Goal: Transaction & Acquisition: Purchase product/service

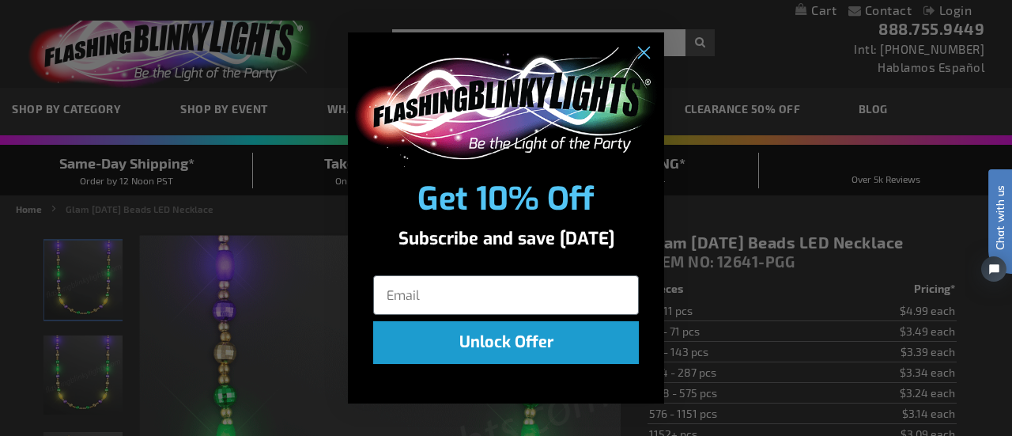
click at [184, 106] on div "Close dialog Get 10% Off Subscribe and save today Unlock Offer Submit" at bounding box center [506, 218] width 1012 height 436
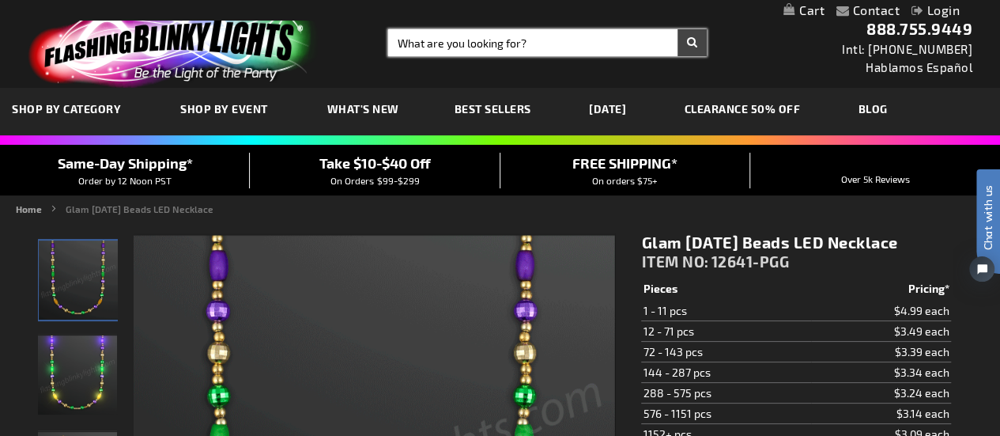
click at [544, 32] on input "Search" at bounding box center [547, 42] width 319 height 27
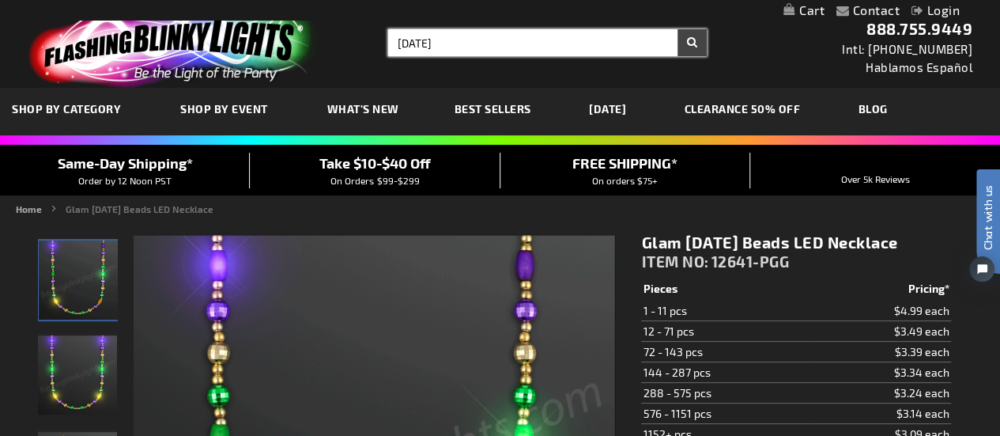
type input "mardi gras"
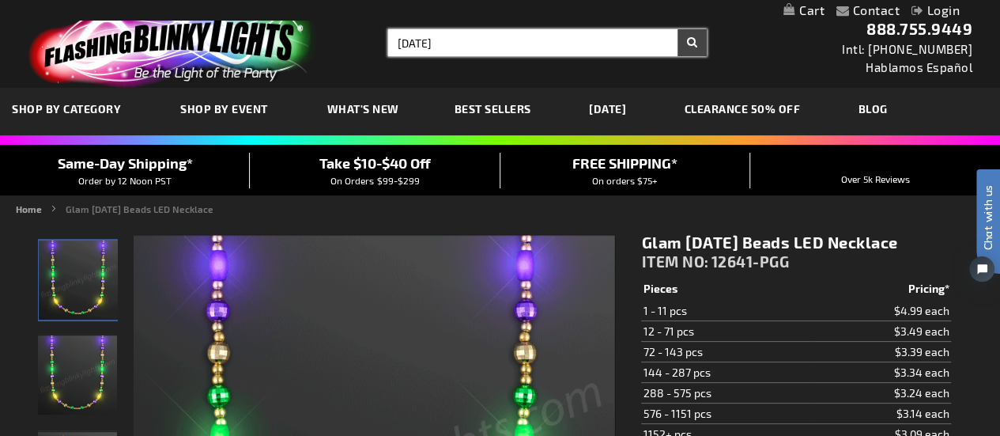
click at [678, 29] on button "Search" at bounding box center [692, 42] width 29 height 27
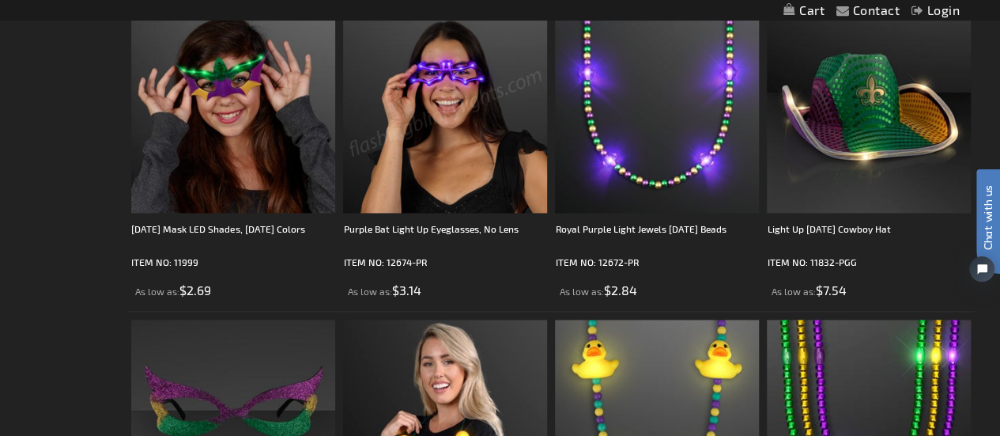
scroll to position [1082, 0]
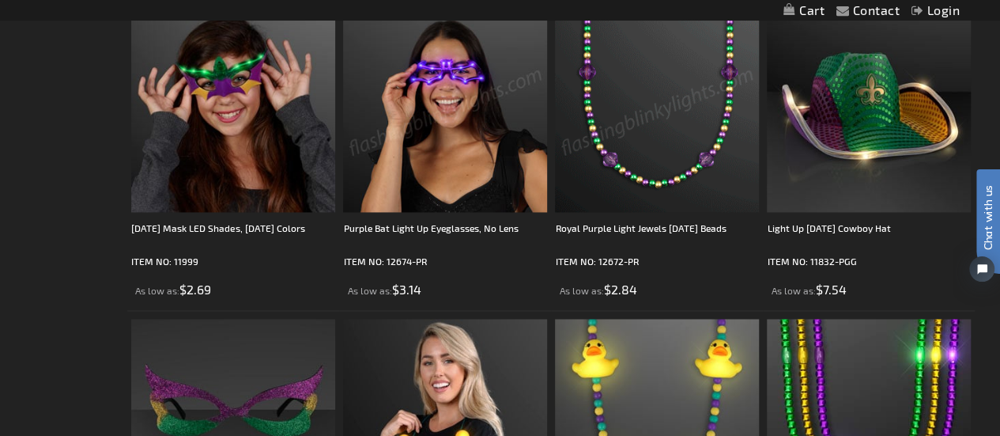
click at [637, 168] on img at bounding box center [657, 110] width 204 height 204
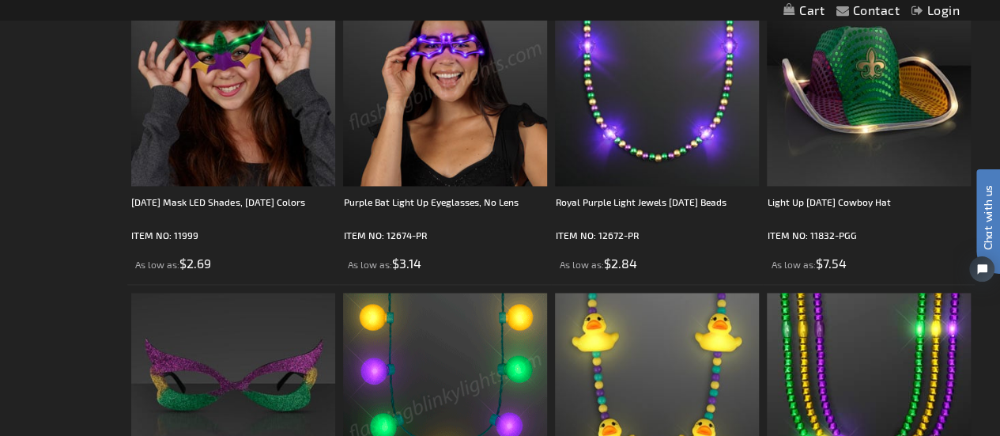
scroll to position [1108, 0]
click at [621, 153] on img at bounding box center [657, 84] width 204 height 204
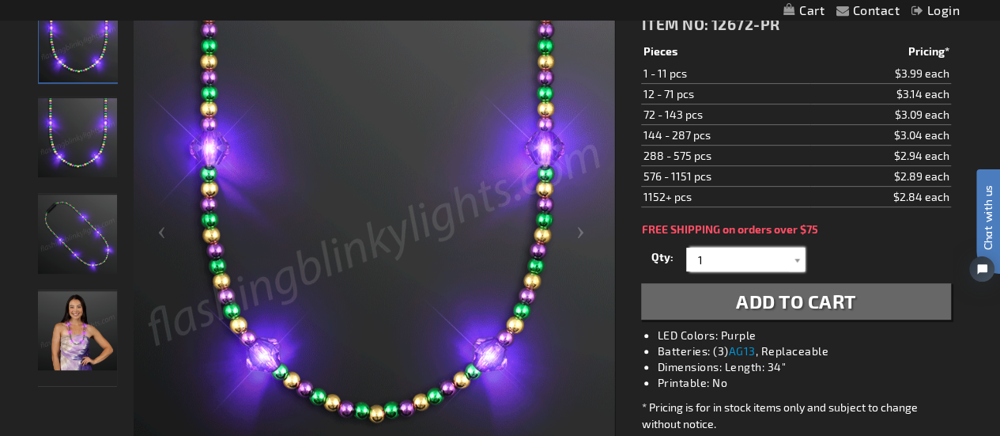
click at [723, 271] on input "1" at bounding box center [747, 259] width 115 height 24
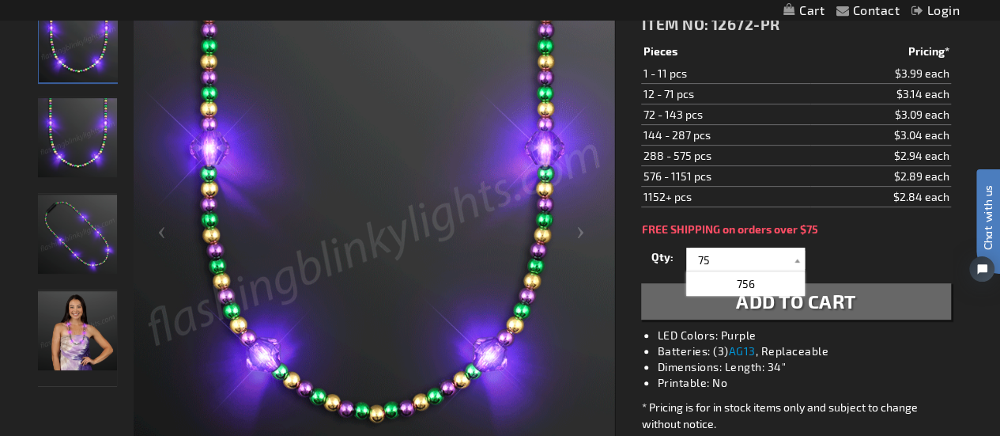
click at [890, 254] on div "Royal Purple Light Jewels Mardi Gras Beads ITEM NO: 12672-PR $2.84 Pieces Prici…" at bounding box center [795, 226] width 333 height 487
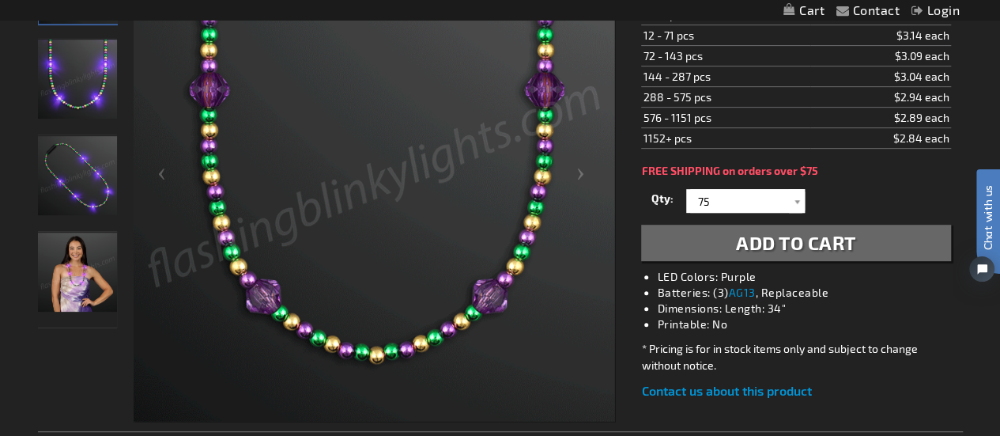
scroll to position [289, 0]
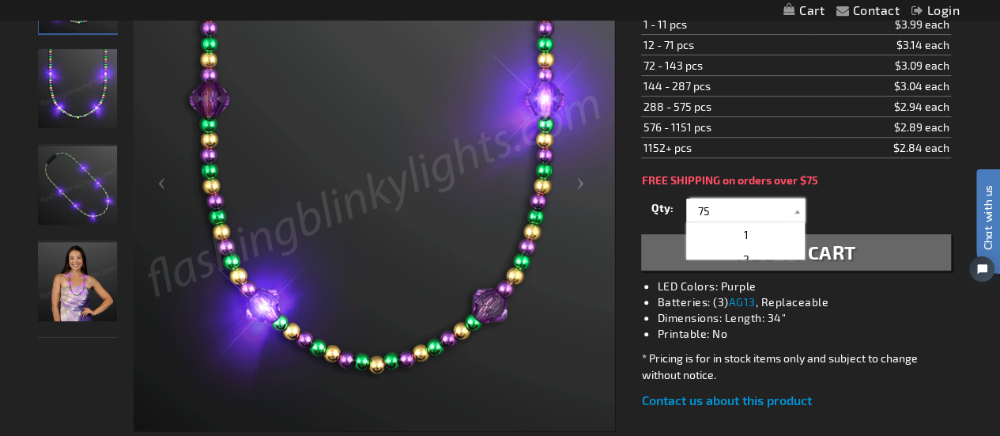
click at [721, 222] on input "75" at bounding box center [747, 210] width 115 height 24
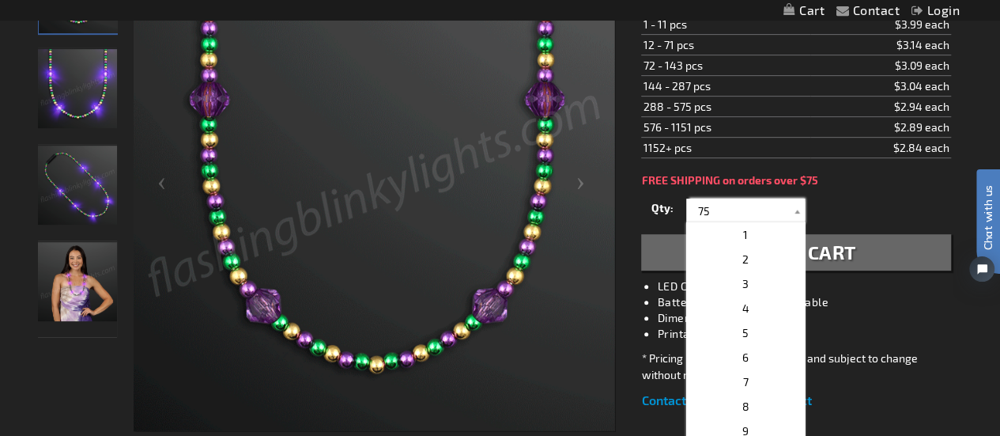
drag, startPoint x: 721, startPoint y: 231, endPoint x: 675, endPoint y: 230, distance: 45.9
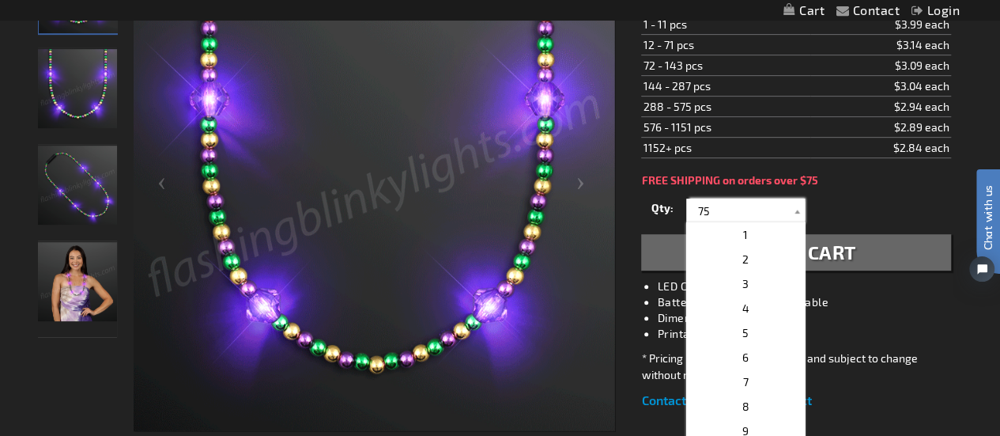
click at [675, 226] on div "Qty 1 2 3 4 5 6 7 8 9 10 11 12 24 36 48 60 72 84 96 108 120 132 144 156 168" at bounding box center [795, 210] width 309 height 32
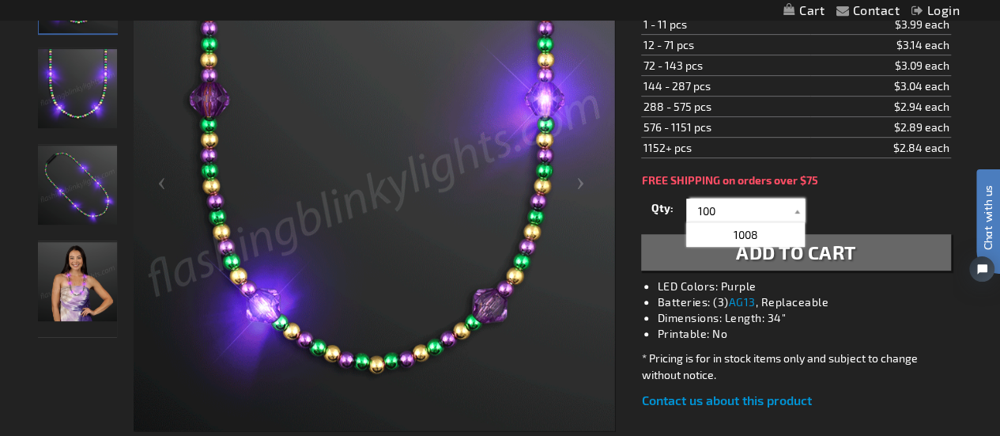
type input "100"
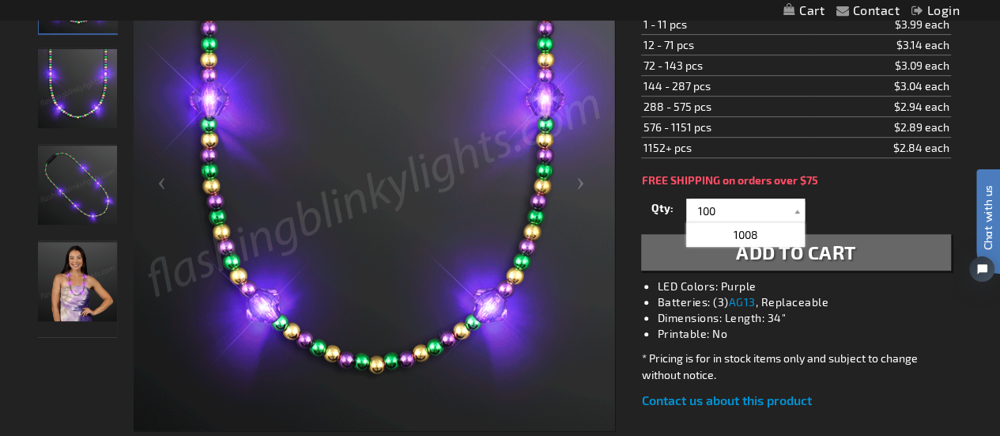
click at [682, 270] on button "Add to Cart" at bounding box center [795, 252] width 309 height 36
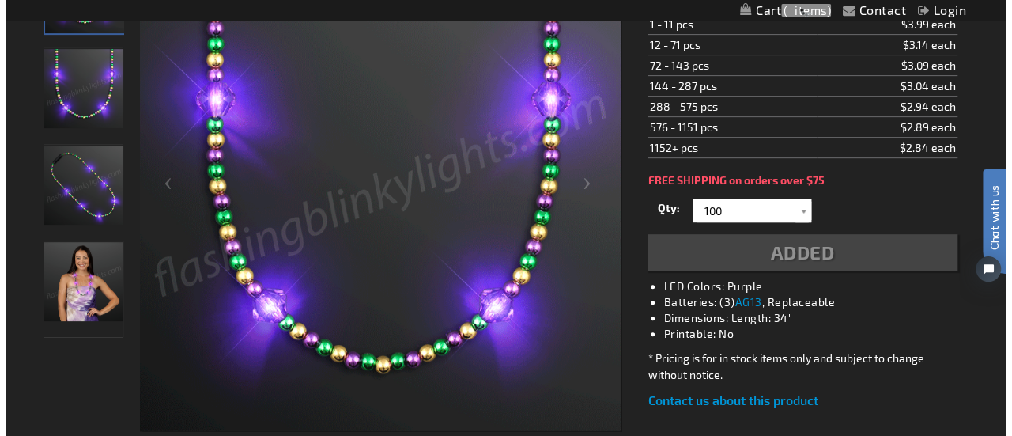
scroll to position [324, 0]
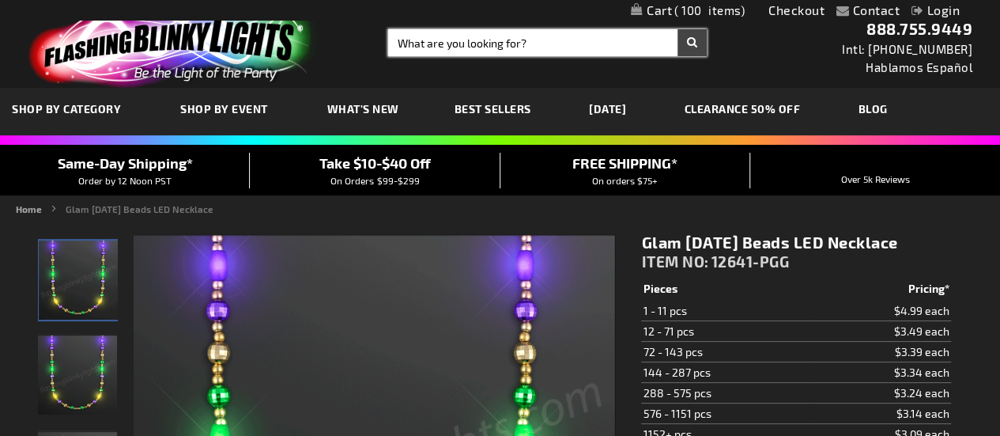
click at [457, 56] on div "Toggle Nav Search Search × Search 888.755.9449 Intl: 818-753-8303 Hablamos Espa…" at bounding box center [500, 44] width 1000 height 88
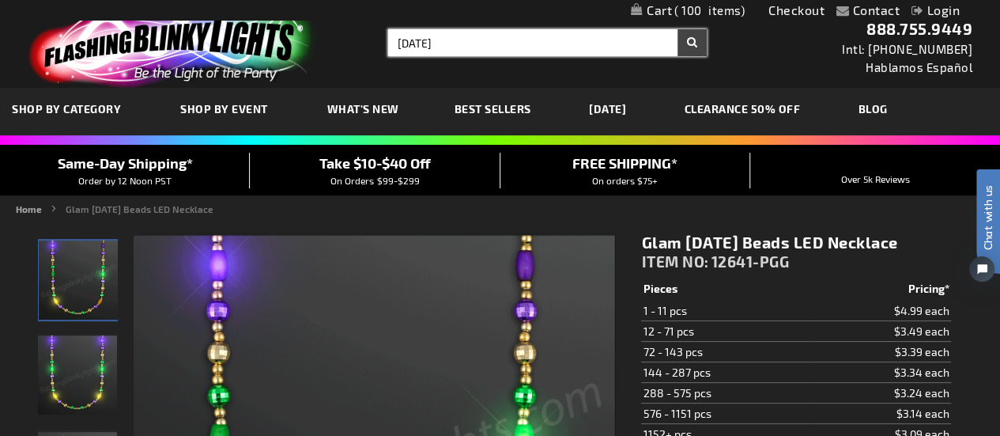
type input "mardi gras"
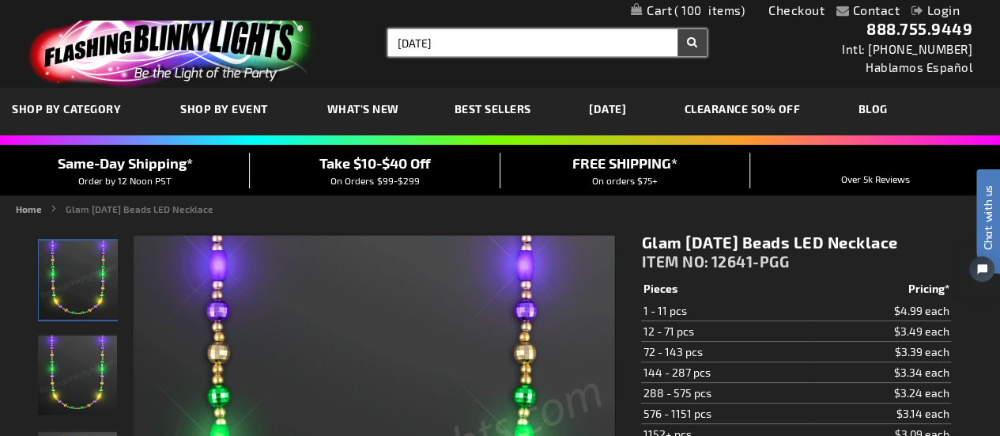
click at [678, 29] on button "Search" at bounding box center [692, 42] width 29 height 27
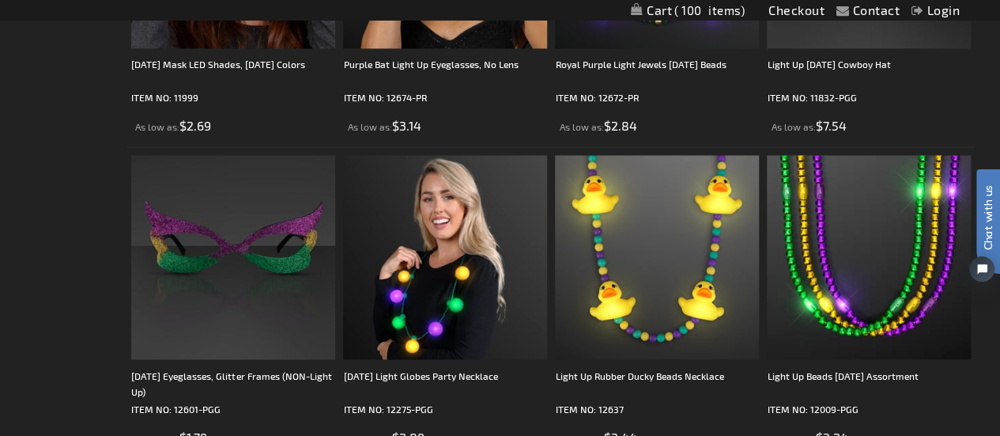
scroll to position [1245, 0]
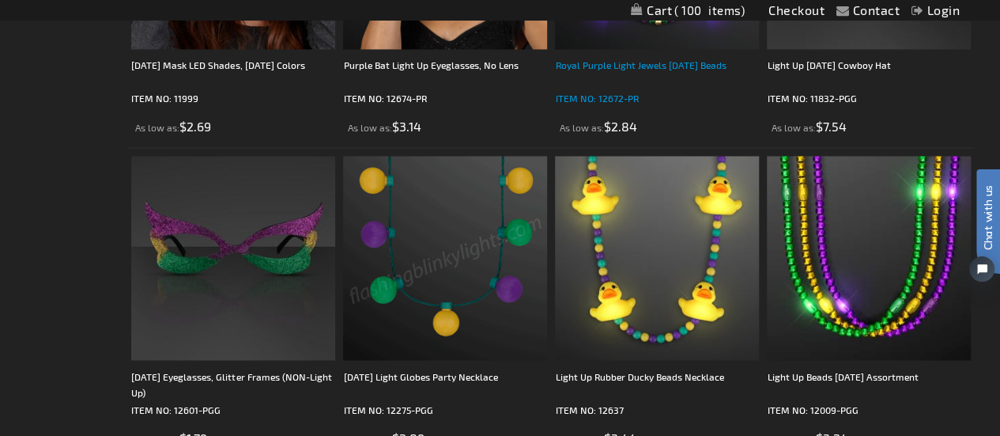
click at [612, 69] on div "Royal Purple Light Jewels [DATE] Beads" at bounding box center [657, 73] width 204 height 32
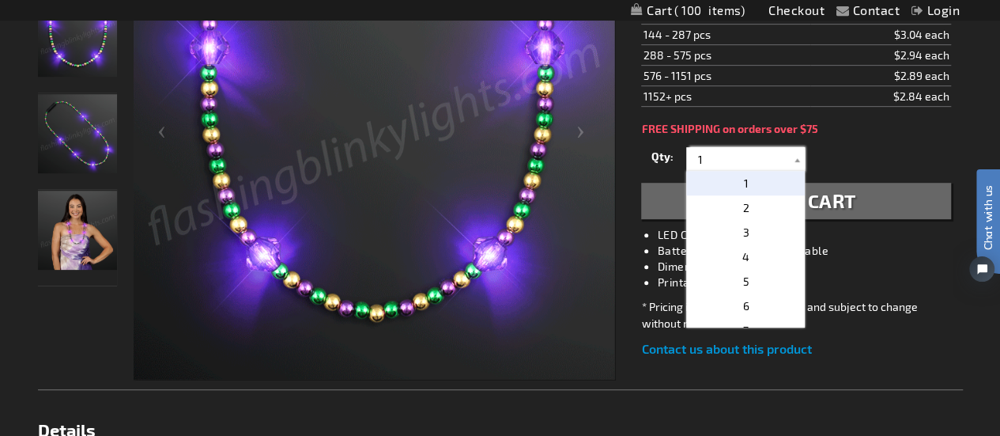
click at [737, 171] on input "1" at bounding box center [747, 159] width 115 height 24
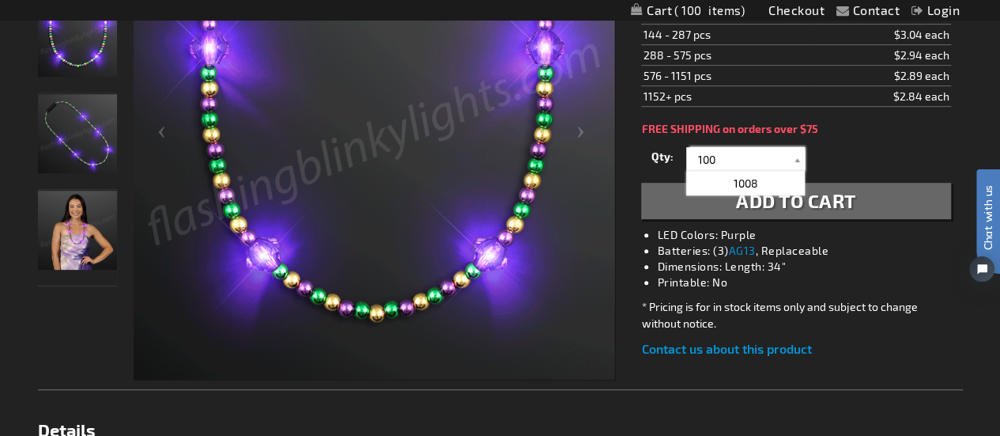
type input "100"
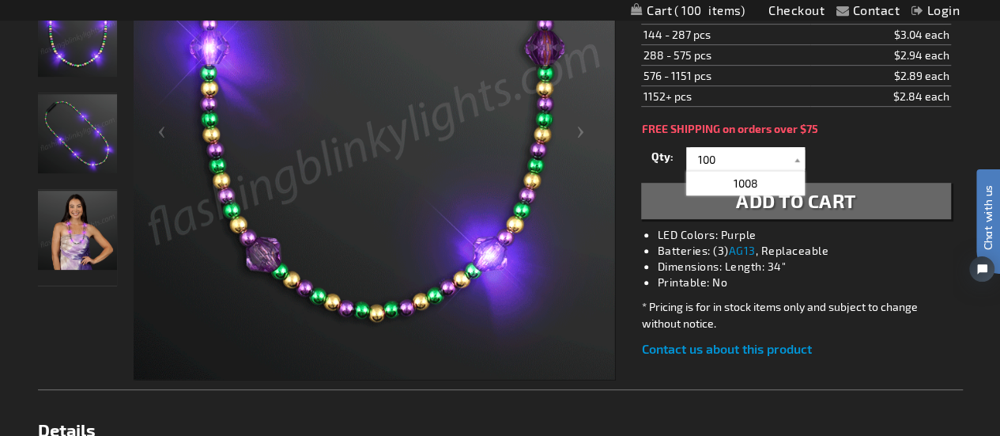
click at [844, 175] on div "Qty 1 2 3 4 5 6 7 8 9 10 11 12 24 36 48 60 72 84 96 108 120 132 144 156 168" at bounding box center [795, 159] width 309 height 32
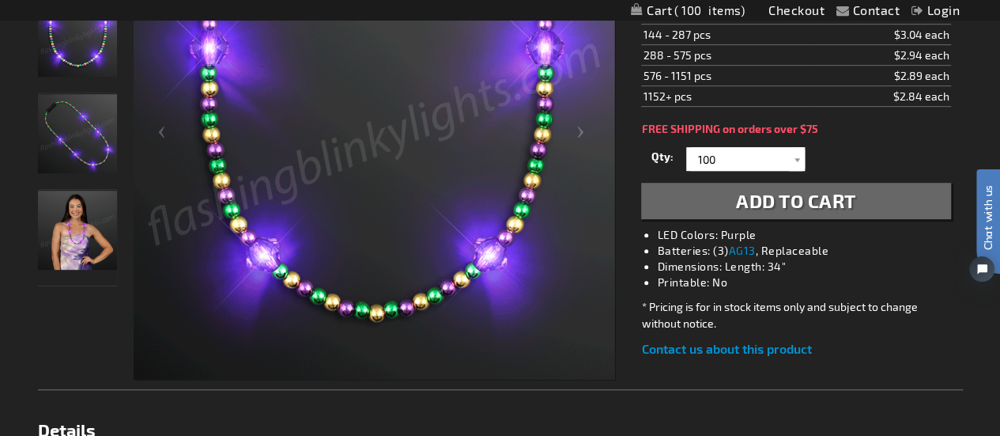
click at [792, 212] on span "Add to Cart" at bounding box center [796, 200] width 120 height 23
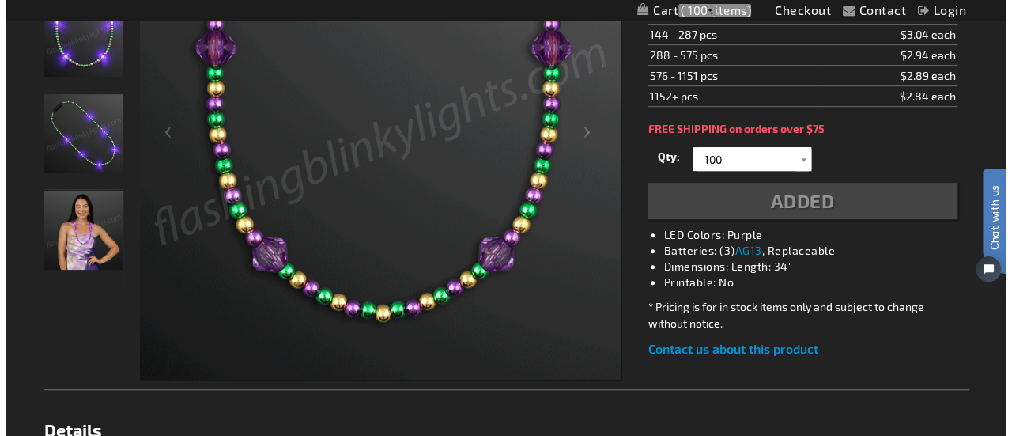
scroll to position [376, 0]
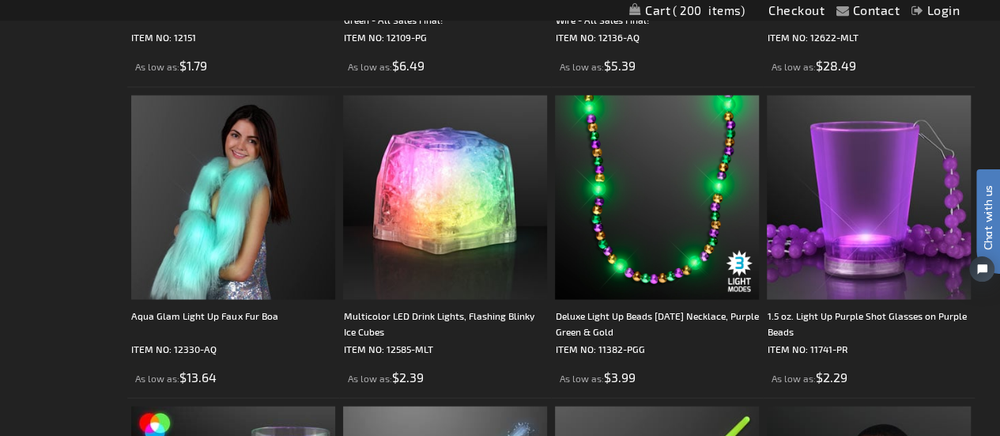
scroll to position [4413, 0]
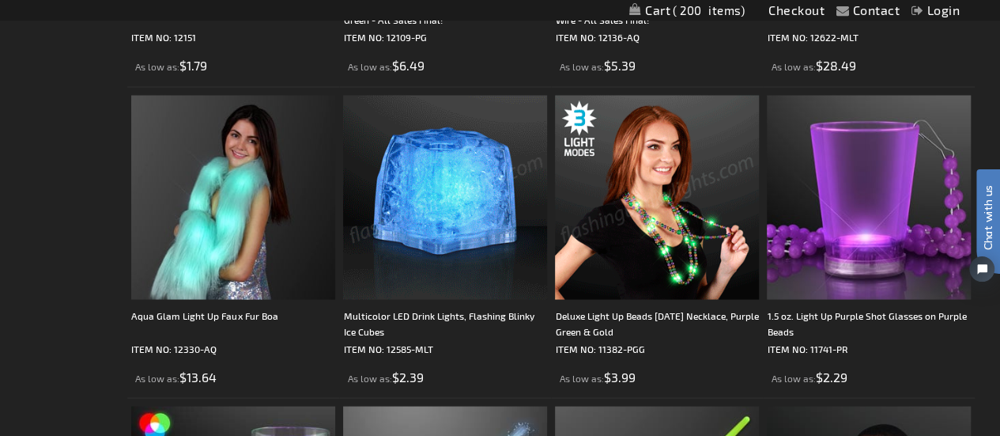
click at [672, 233] on img at bounding box center [657, 197] width 204 height 204
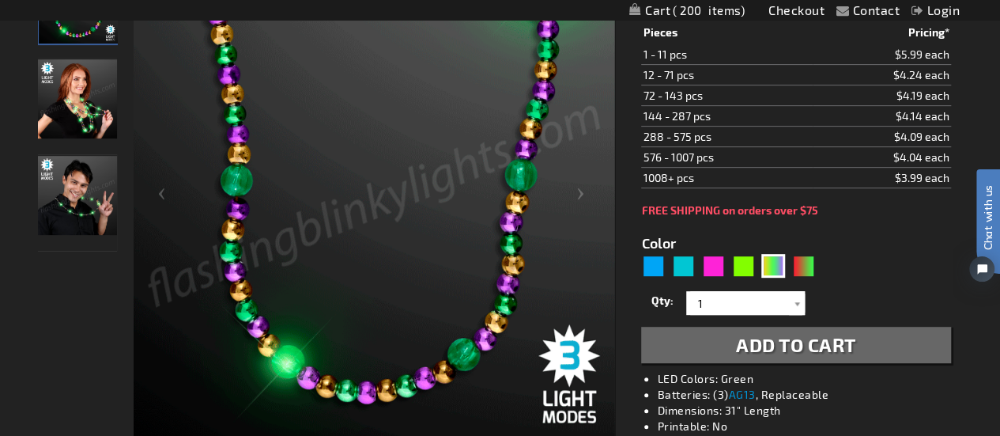
scroll to position [304, 0]
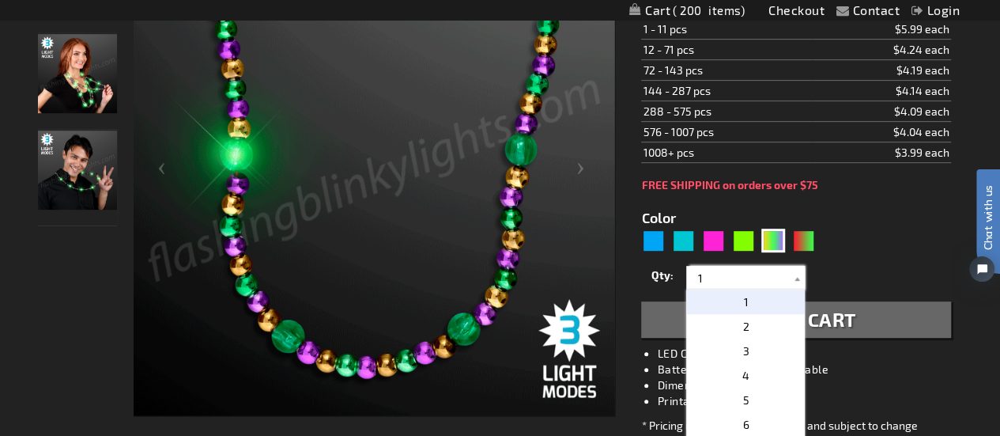
click at [710, 281] on input "1" at bounding box center [747, 278] width 115 height 24
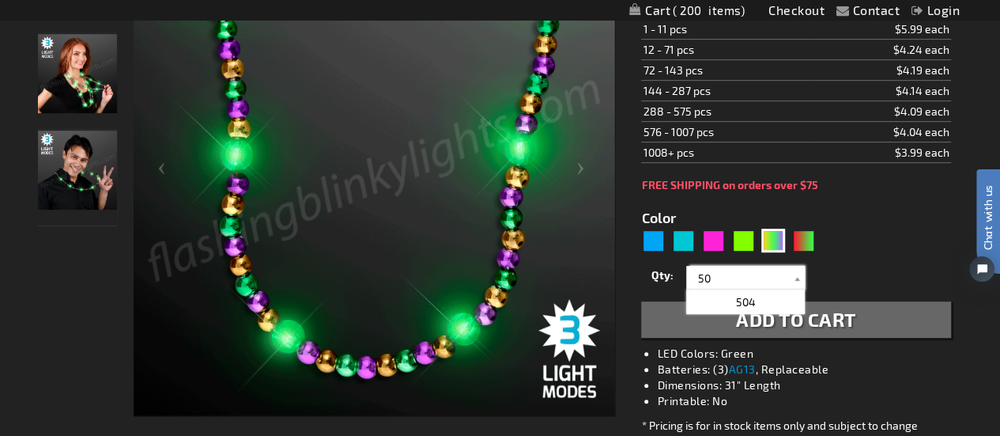
type input "50"
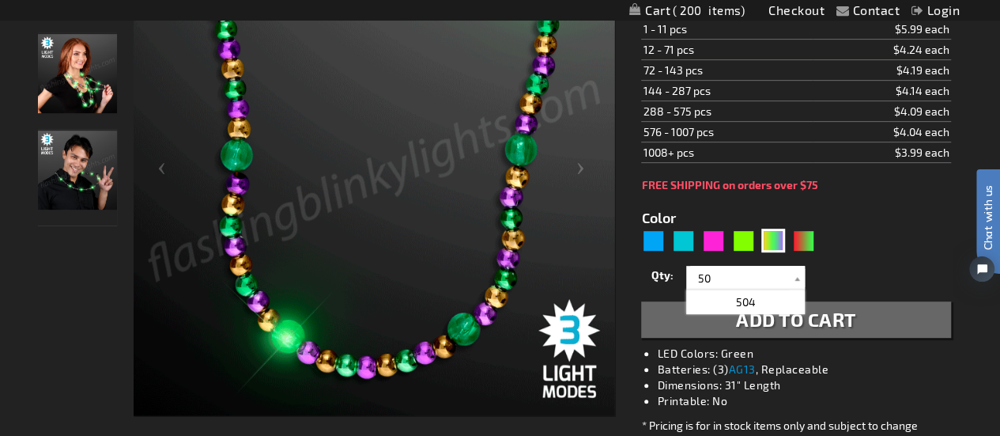
click at [740, 325] on span "Add to Cart" at bounding box center [796, 319] width 120 height 23
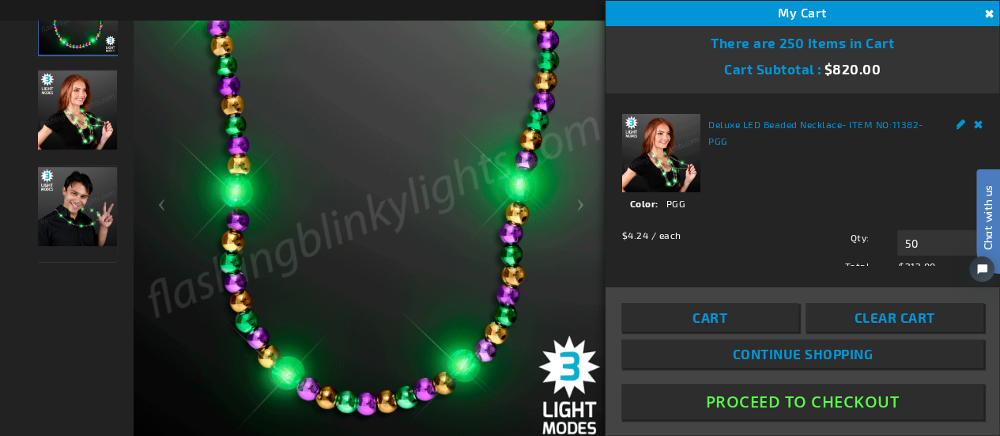
scroll to position [339, 0]
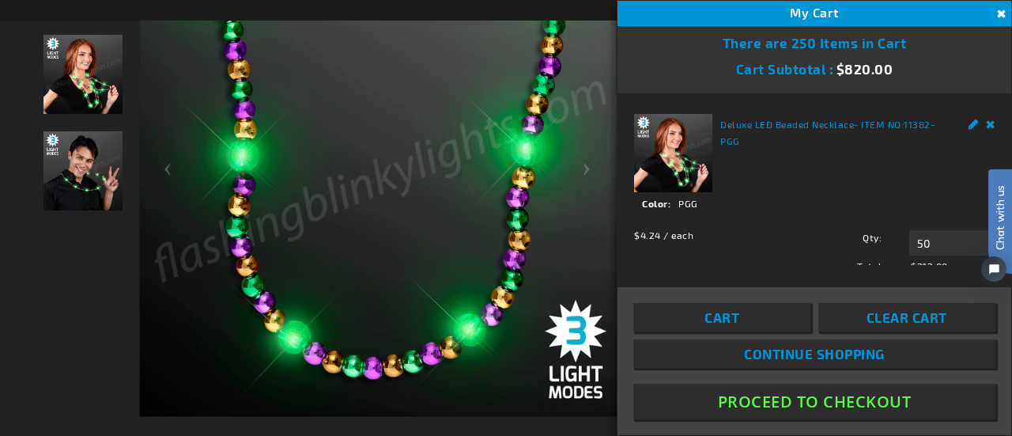
click at [803, 230] on label "Qty" at bounding box center [838, 237] width 85 height 14
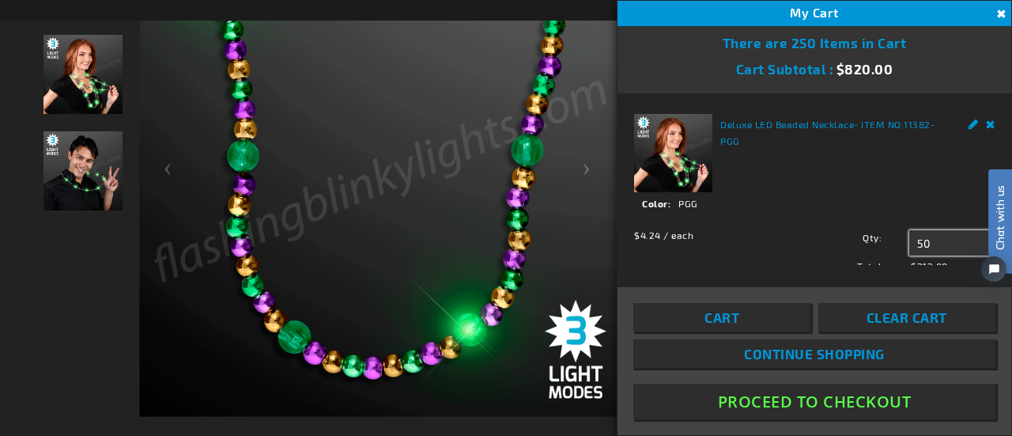
click at [909, 230] on input "50" at bounding box center [951, 242] width 85 height 25
click at [811, 15] on span "My Cart" at bounding box center [814, 12] width 49 height 15
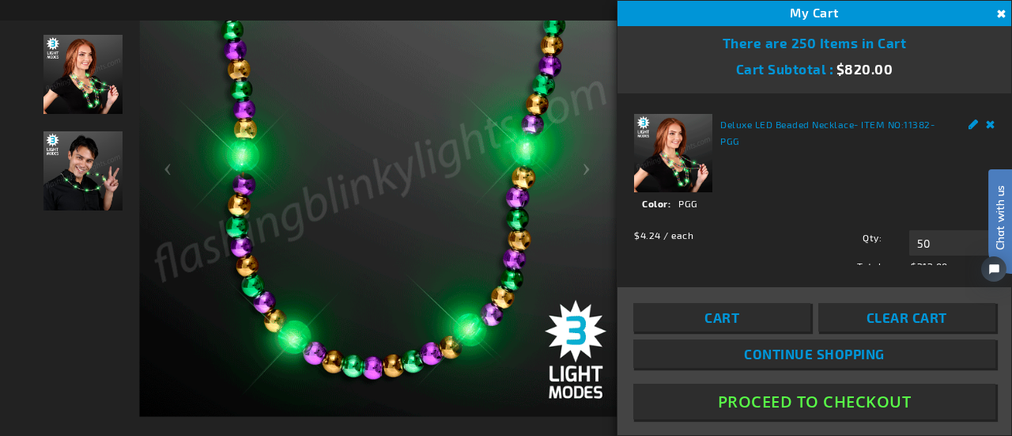
click at [819, 412] on button "Proceed To Checkout" at bounding box center [814, 401] width 362 height 36
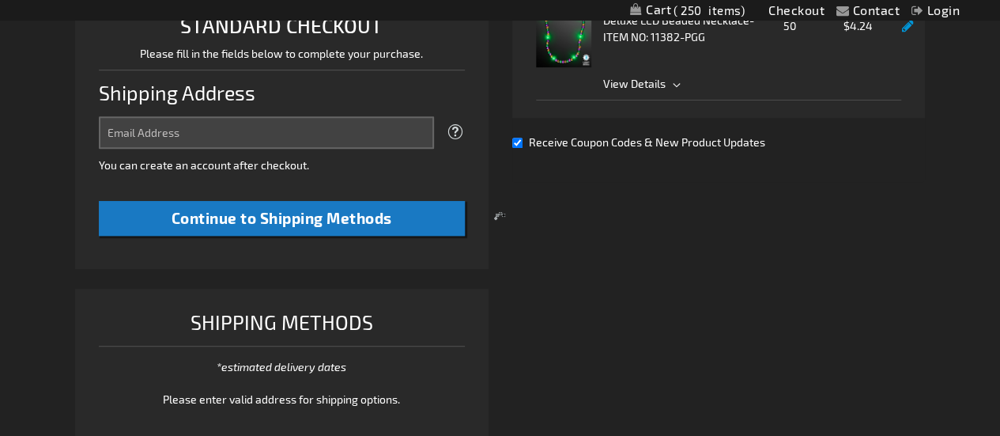
select select "US"
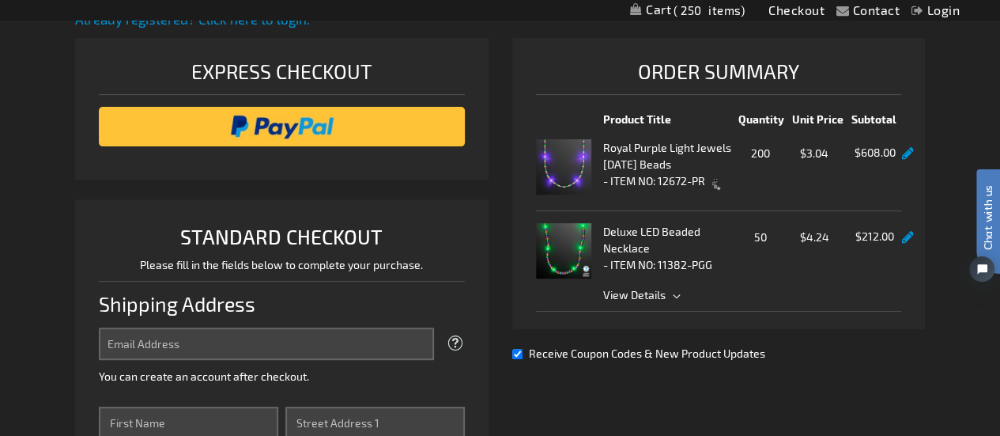
scroll to position [198, 0]
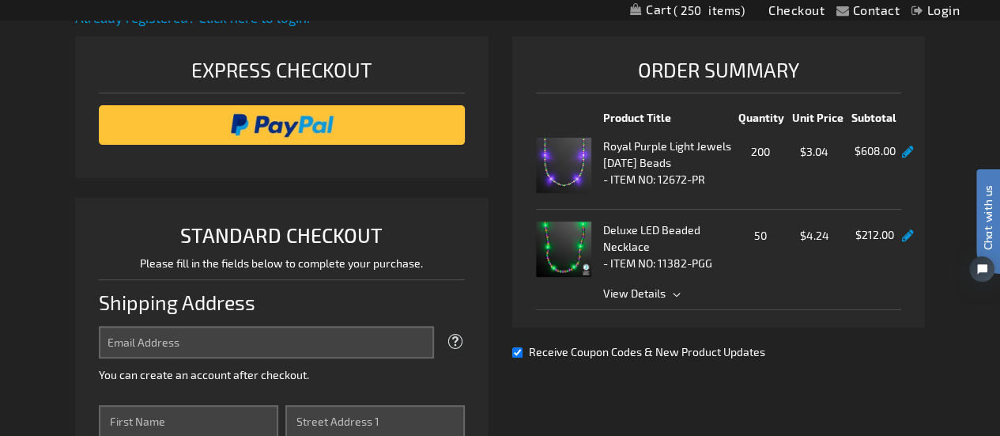
click at [902, 154] on link at bounding box center [908, 151] width 12 height 13
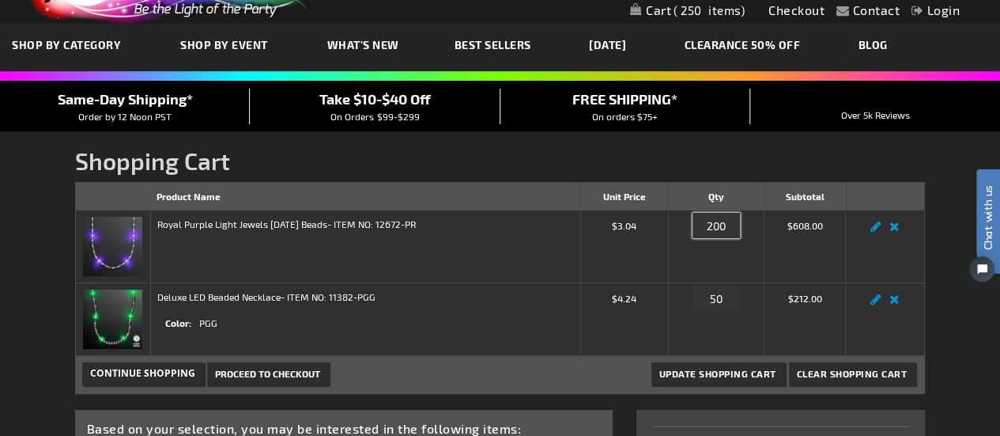
drag, startPoint x: 732, startPoint y: 229, endPoint x: 702, endPoint y: 224, distance: 30.5
click at [702, 224] on input "200" at bounding box center [716, 225] width 47 height 25
click at [702, 224] on input "50" at bounding box center [716, 225] width 47 height 25
type input "50"
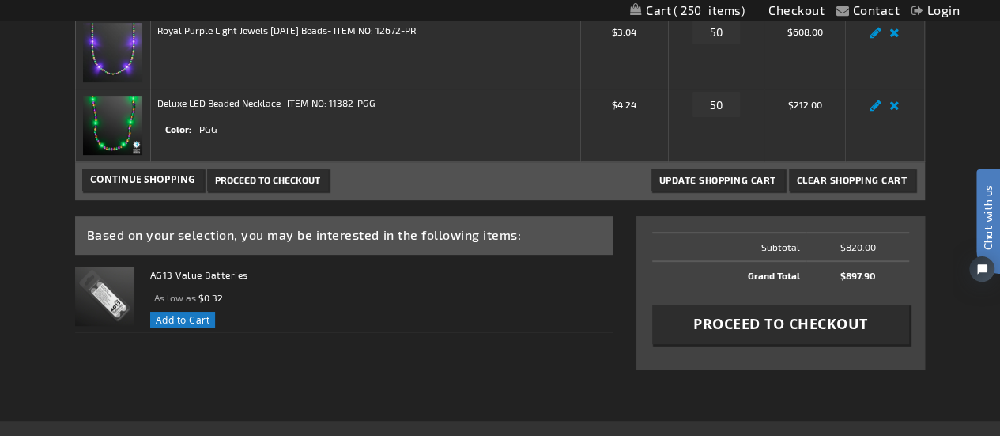
scroll to position [285, 0]
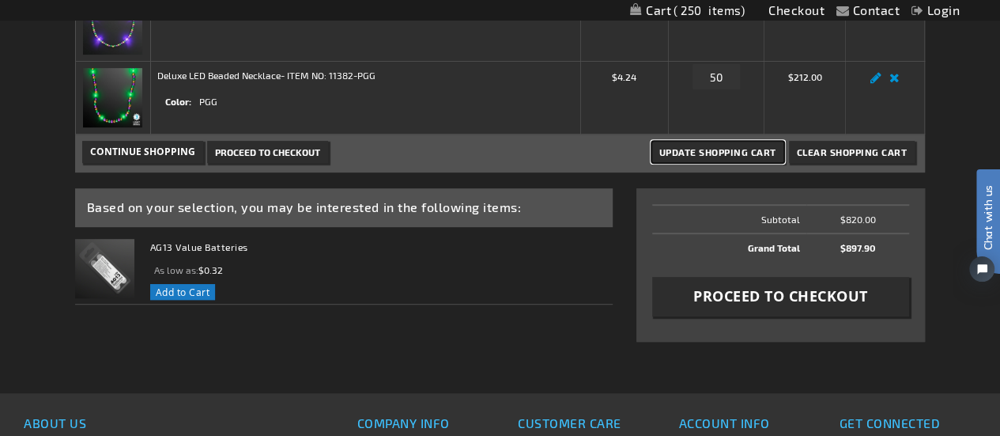
click at [723, 149] on span "Update Shopping Cart" at bounding box center [717, 151] width 117 height 11
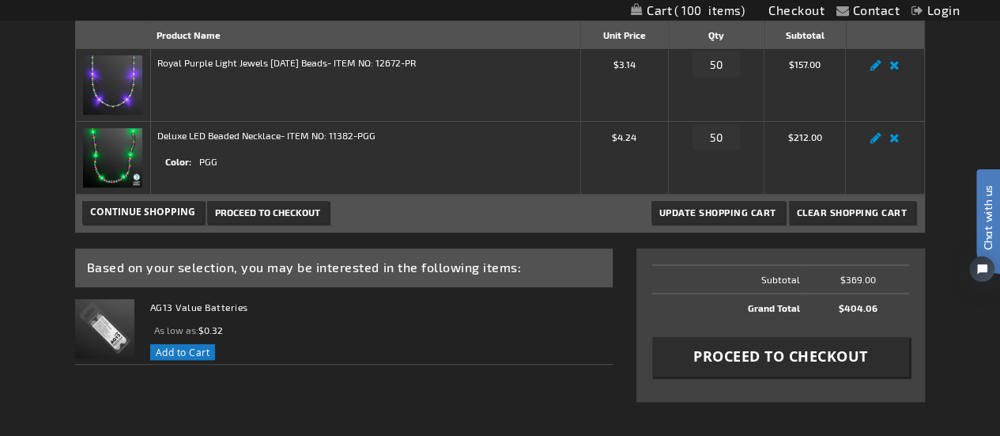
scroll to position [226, 0]
click at [893, 142] on link "Remove item" at bounding box center [894, 142] width 18 height 0
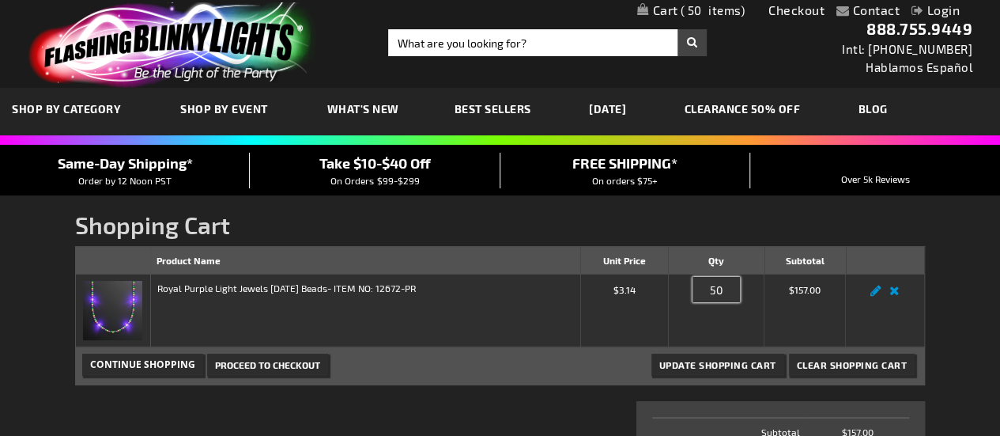
click at [734, 279] on input "50" at bounding box center [716, 289] width 47 height 25
type input "5"
type input "100"
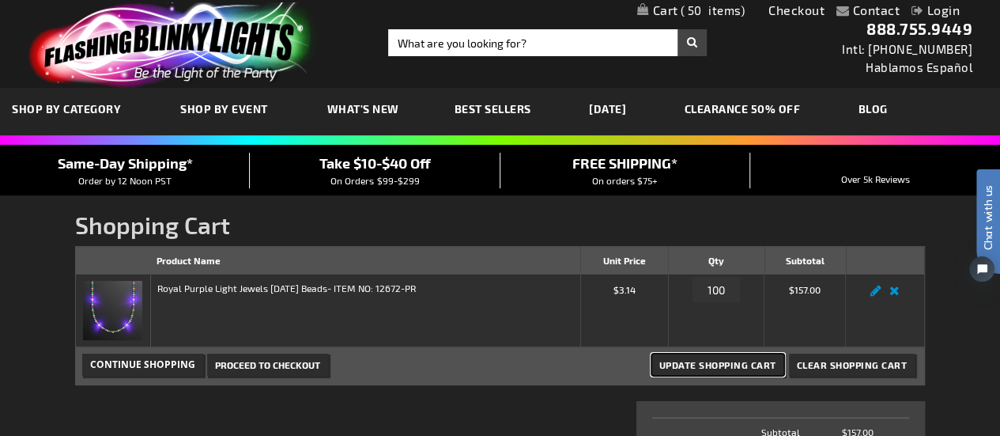
click at [722, 361] on span "Update Shopping Cart" at bounding box center [717, 364] width 117 height 11
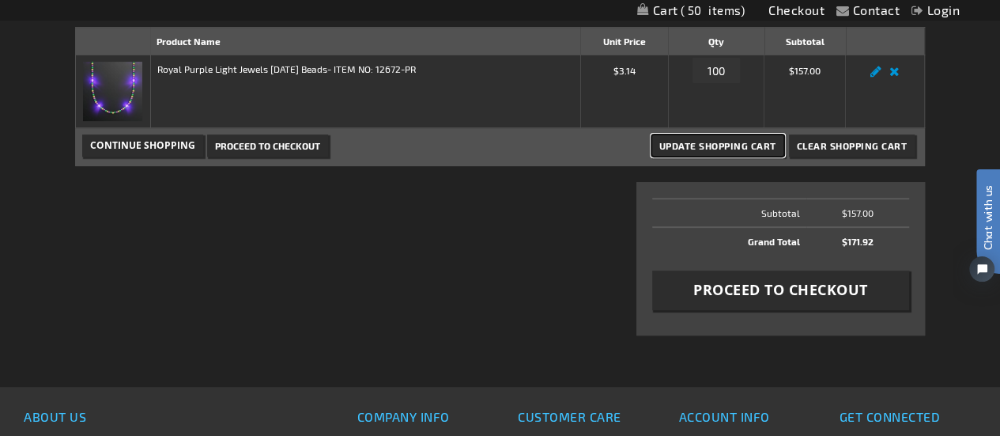
scroll to position [228, 0]
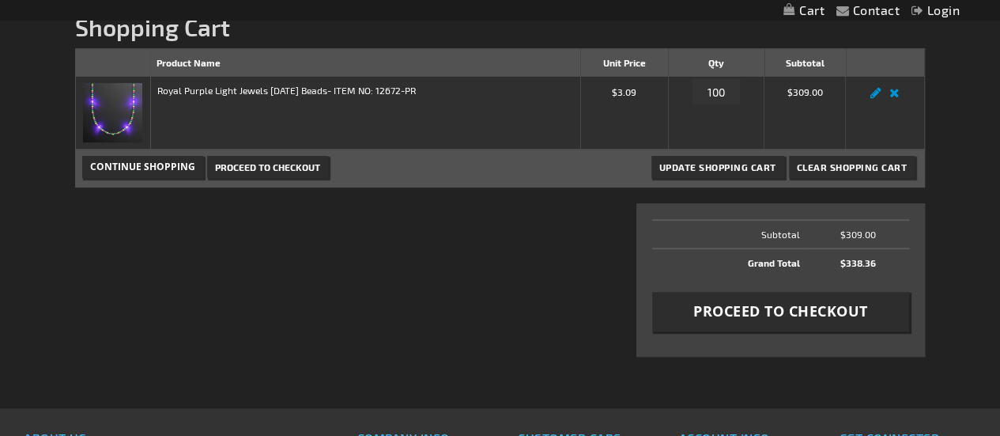
scroll to position [203, 0]
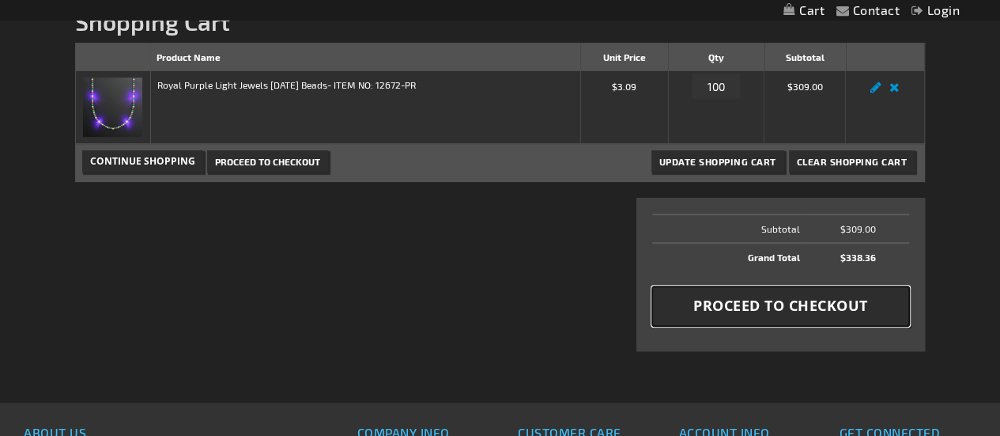
click at [780, 312] on span "Proceed to Checkout" at bounding box center [780, 306] width 175 height 20
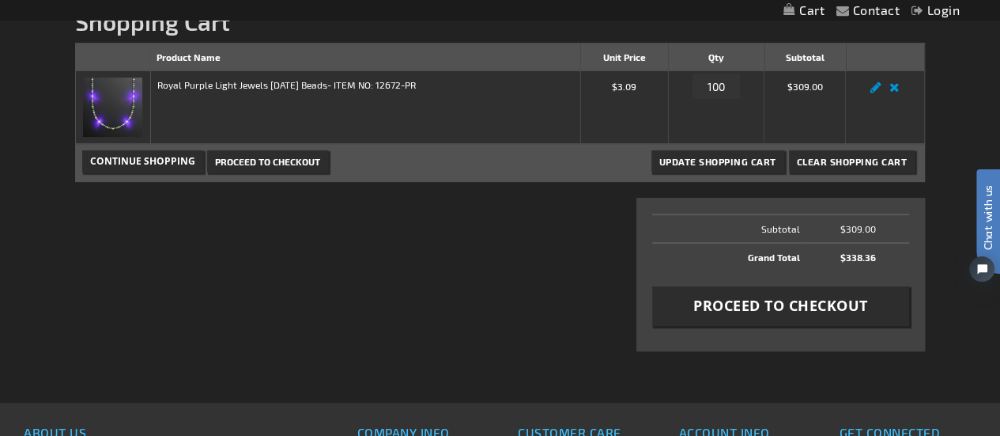
scroll to position [0, 0]
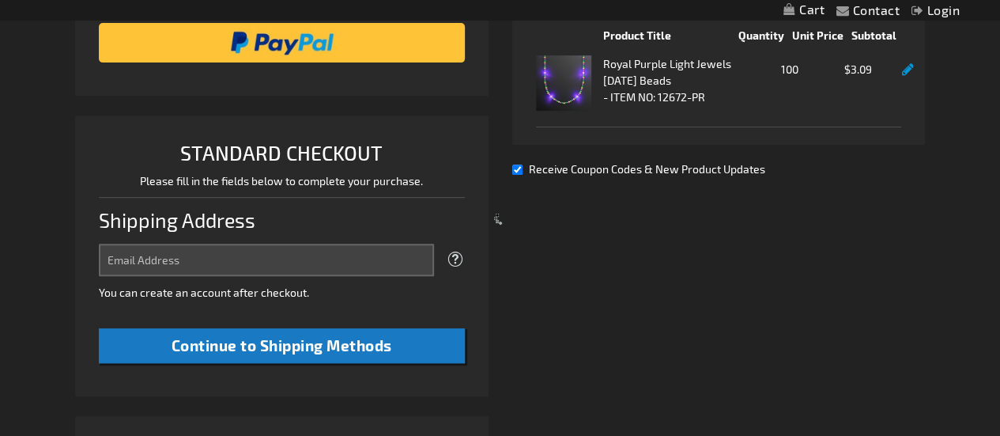
select select "US"
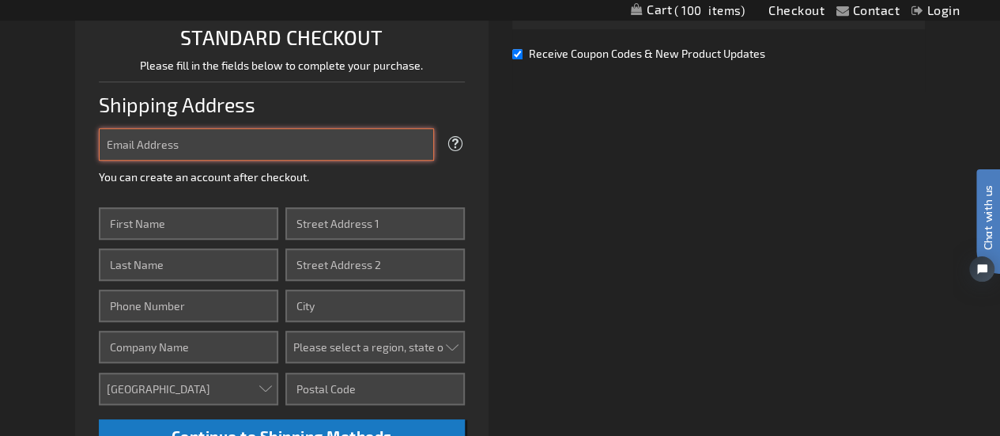
click at [197, 137] on input "Email Address" at bounding box center [266, 144] width 335 height 32
type input "Margueritehenry@joneswalker.com"
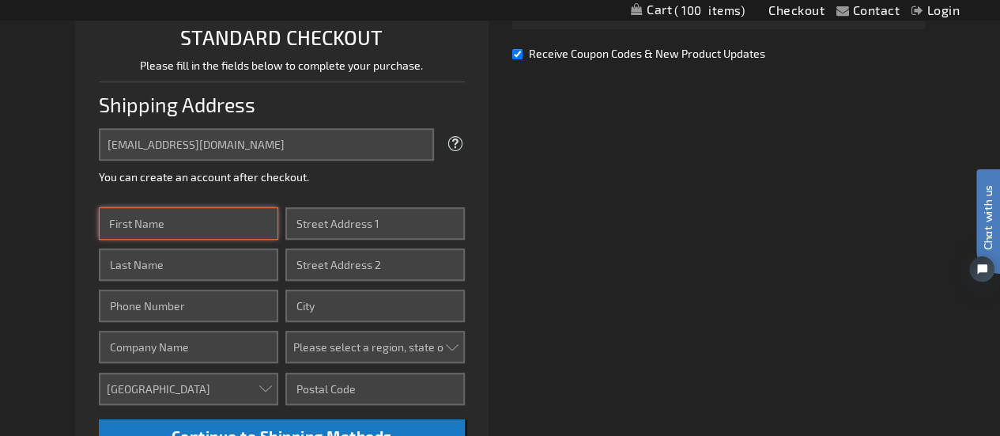
click at [170, 228] on input "First Name" at bounding box center [188, 223] width 179 height 32
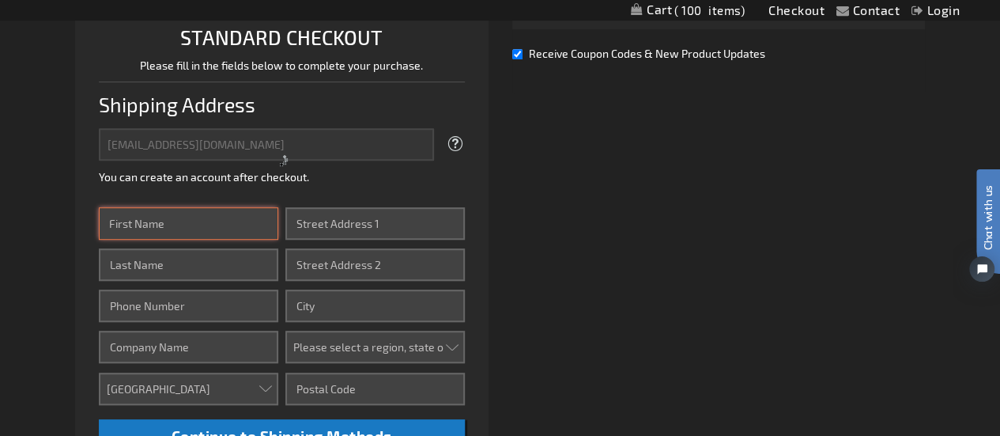
type input "Marguerite"
type input "Henry"
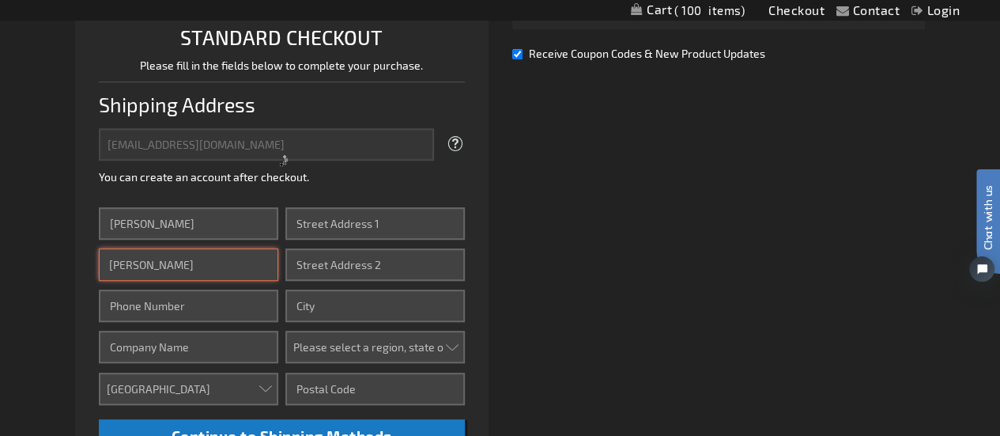
type input "5045828431"
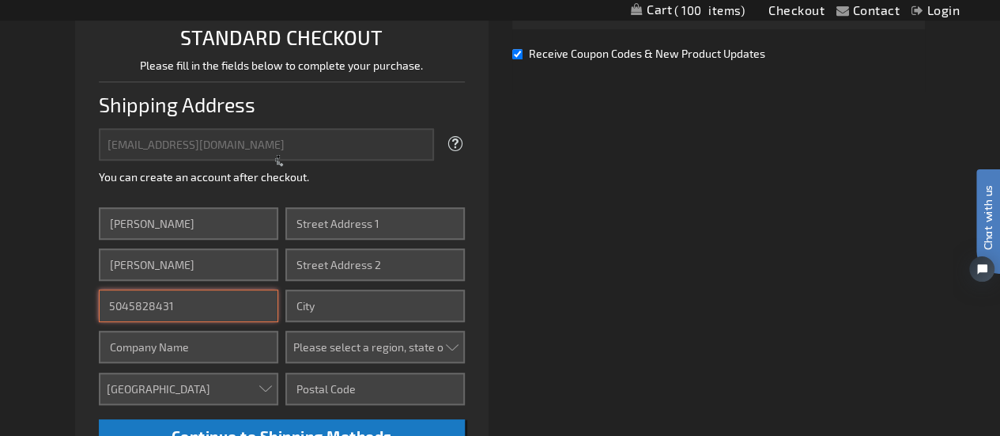
type input "Jones Walker"
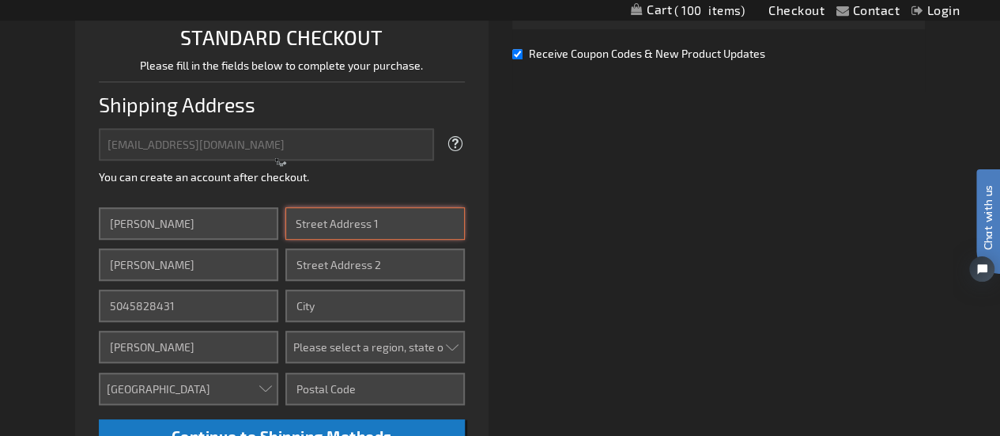
type input "201 St Charles Ave"
type input "Suite 5100"
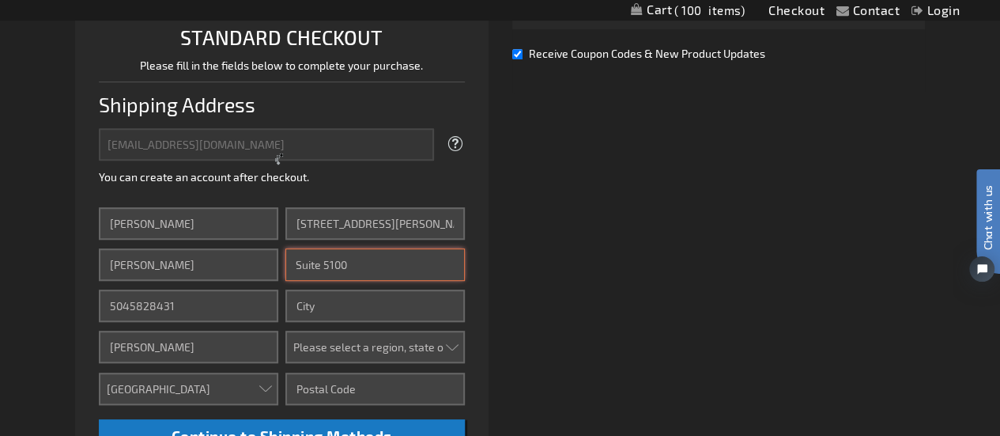
type input "NEW ORLEANS"
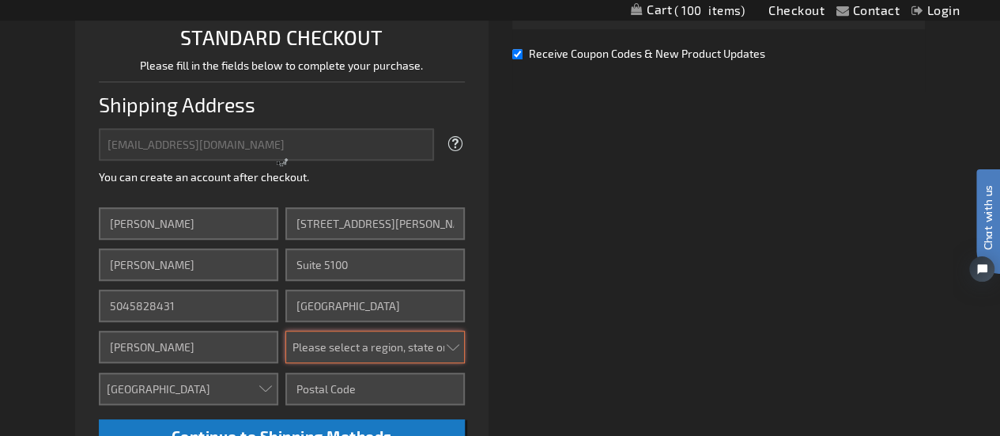
select select "28"
type input "70170-5101"
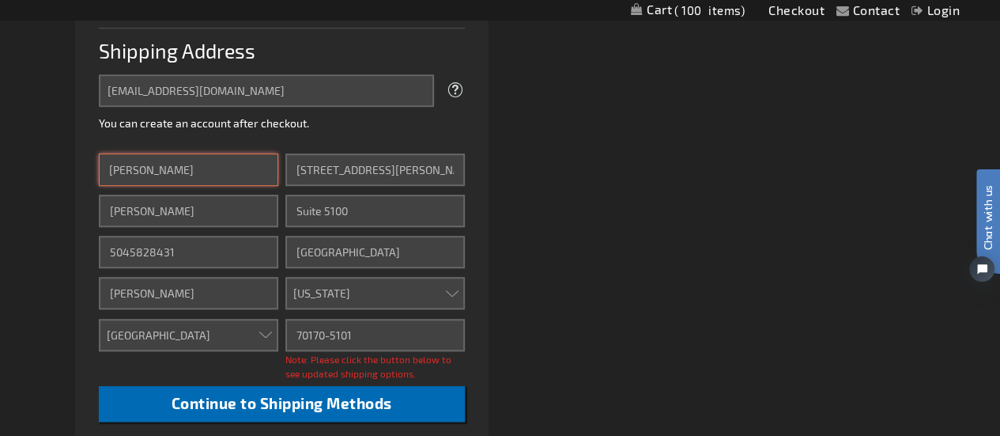
scroll to position [447, 0]
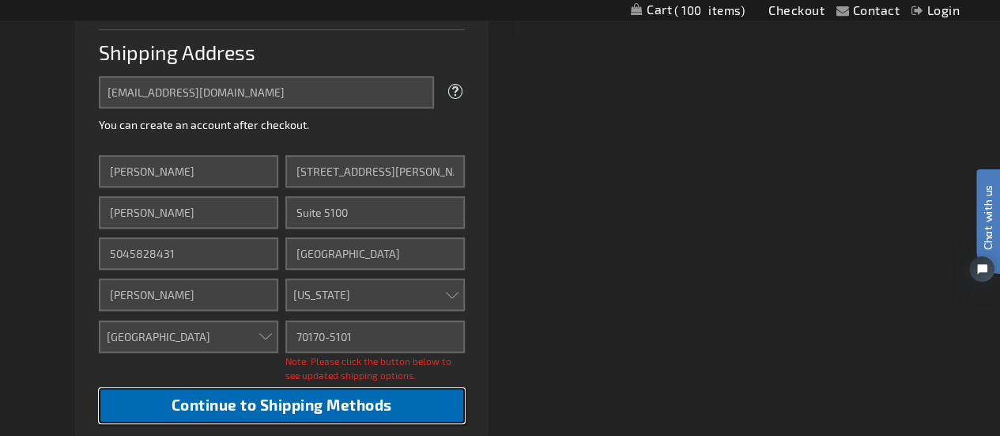
click at [198, 391] on button "Continue to Shipping Methods" at bounding box center [282, 405] width 366 height 36
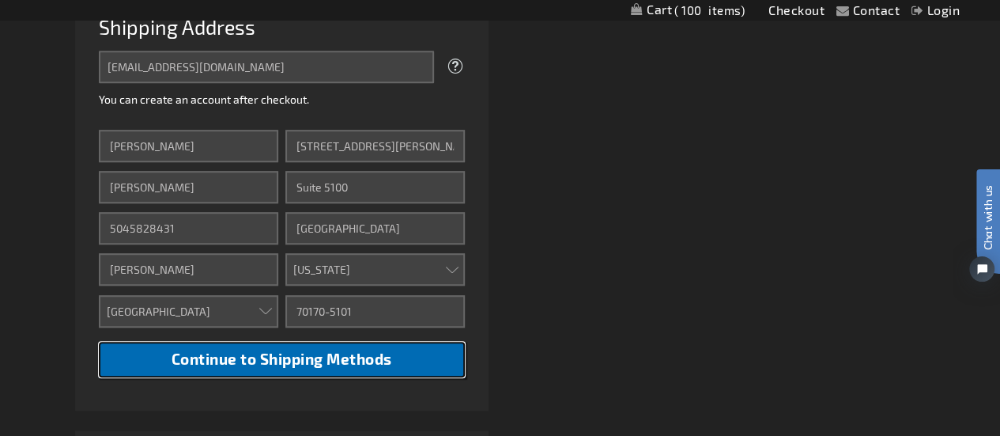
scroll to position [509, 0]
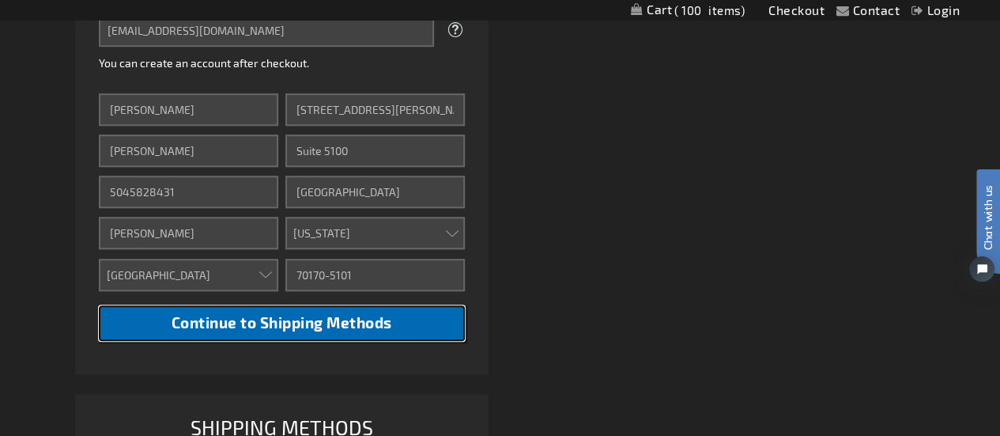
click at [256, 324] on span "Continue to Shipping Methods" at bounding box center [282, 322] width 221 height 18
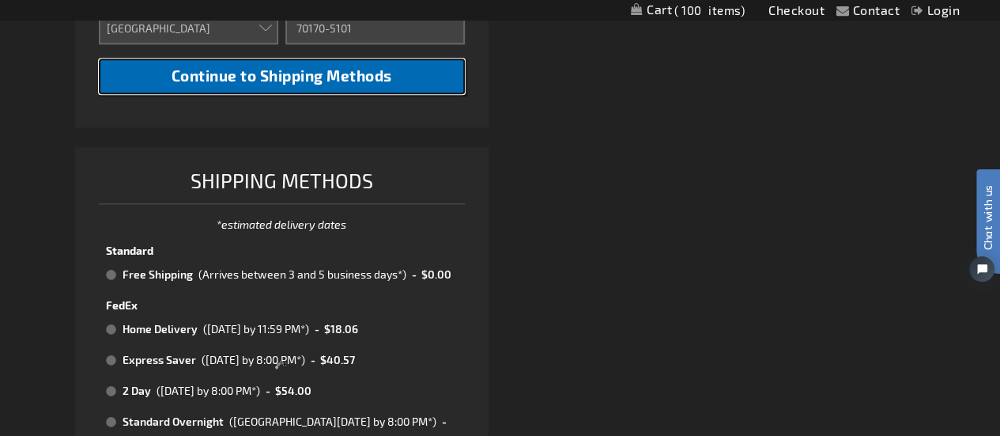
scroll to position [770, 0]
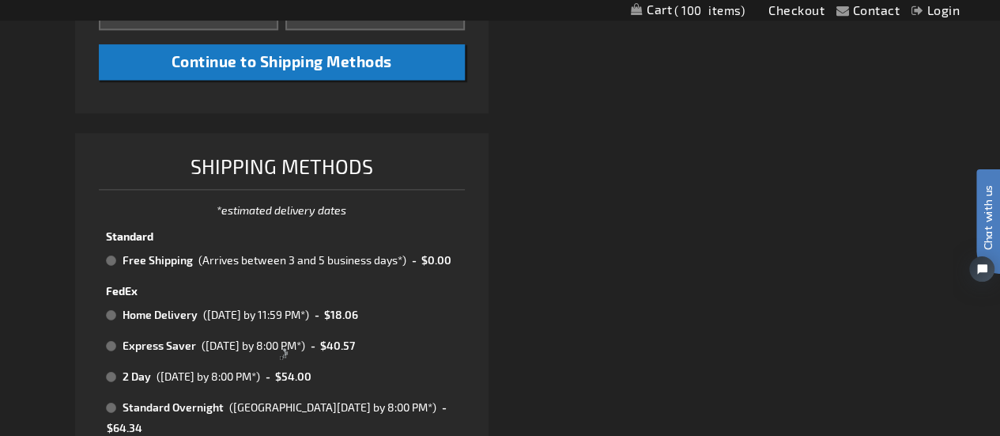
click at [189, 272] on div at bounding box center [281, 353] width 413 height 441
click at [153, 262] on div at bounding box center [281, 353] width 413 height 441
click at [111, 257] on div at bounding box center [281, 353] width 413 height 441
click at [111, 257] on input "radio" at bounding box center [111, 260] width 10 height 13
radio input "true"
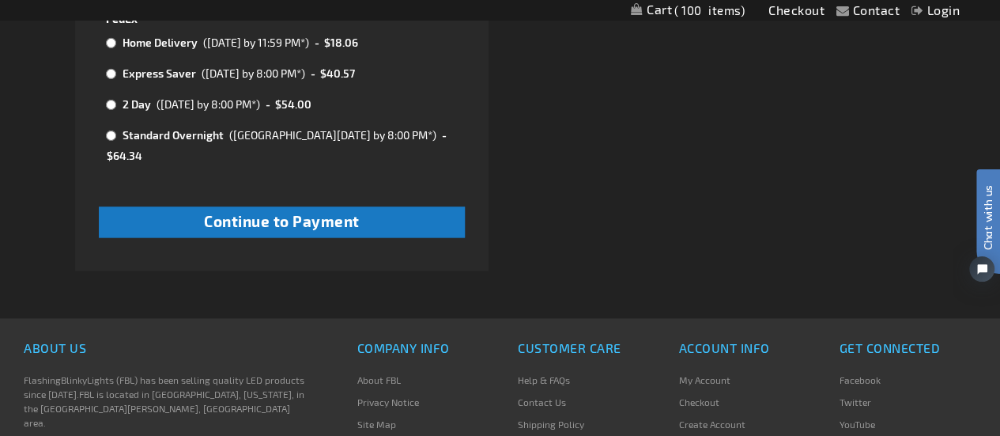
scroll to position [1044, 0]
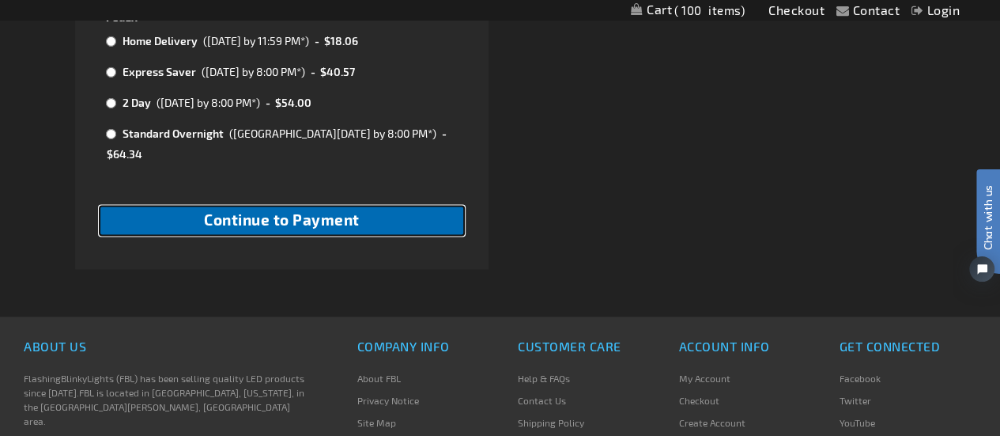
click at [193, 205] on button "Continue to Payment" at bounding box center [282, 220] width 366 height 31
checkbox input "true"
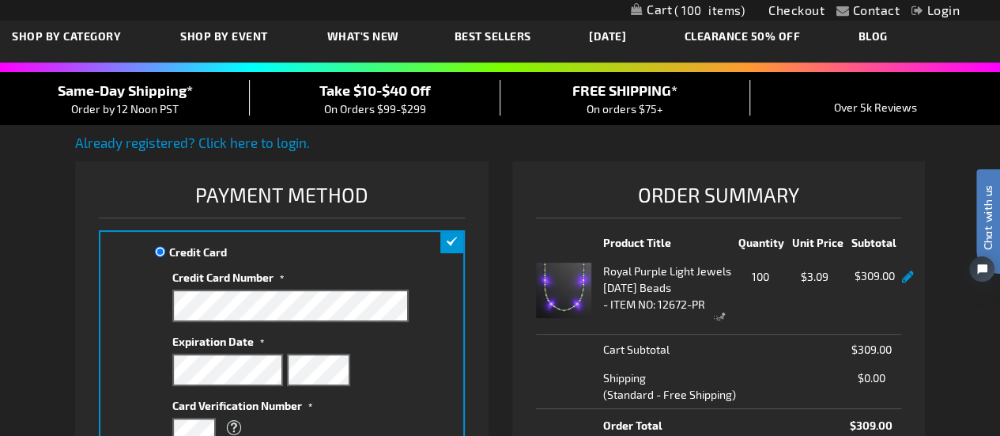
scroll to position [80, 0]
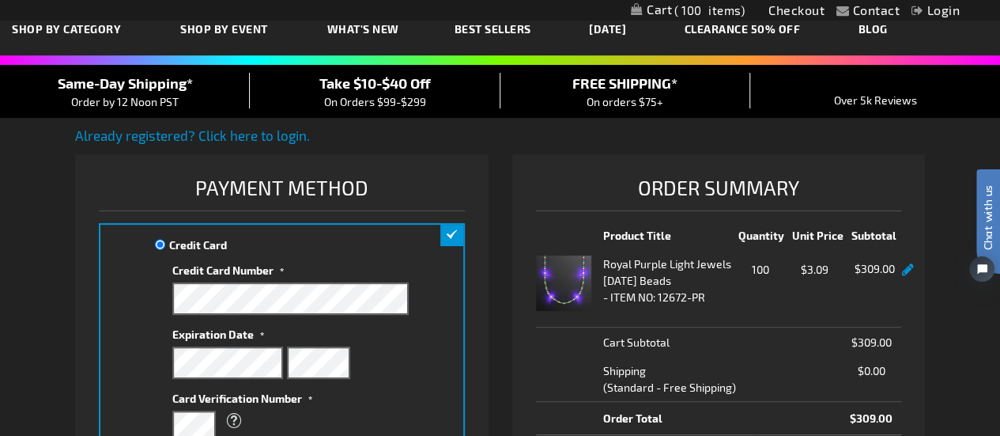
click at [131, 324] on div "Credit Card Credit Card Information" at bounding box center [282, 374] width 366 height 302
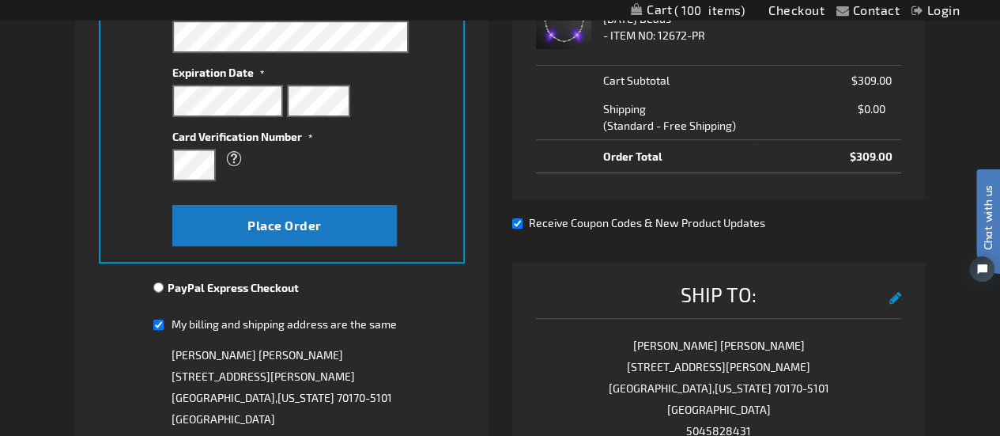
scroll to position [345, 0]
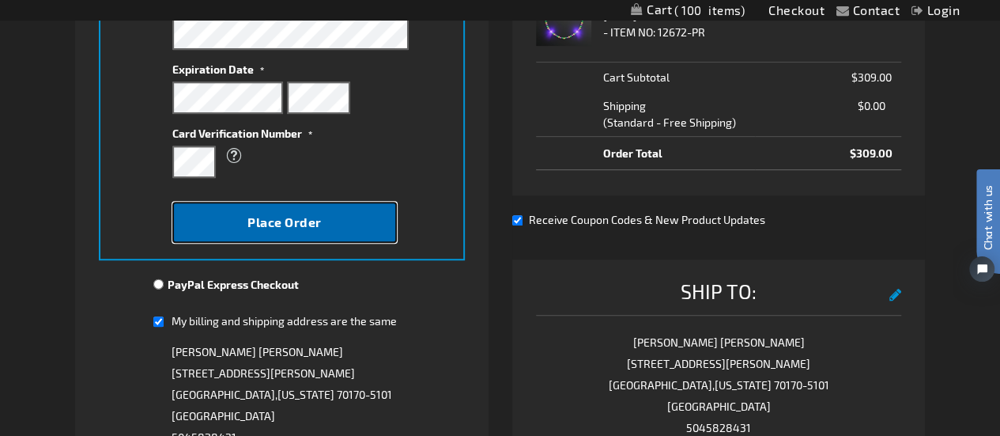
click at [259, 236] on button "Place Order" at bounding box center [284, 222] width 225 height 41
